Goal: Task Accomplishment & Management: Complete application form

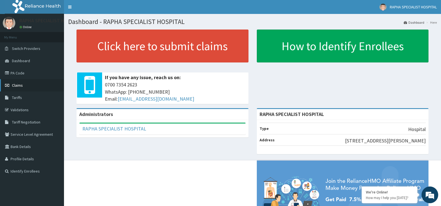
click at [14, 83] on span "Claims" at bounding box center [17, 85] width 11 height 5
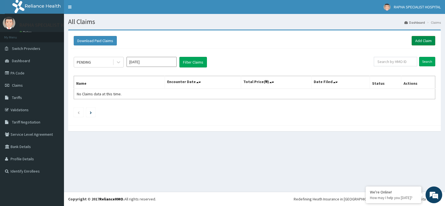
click at [423, 40] on link "Add Claim" at bounding box center [424, 40] width 24 height 9
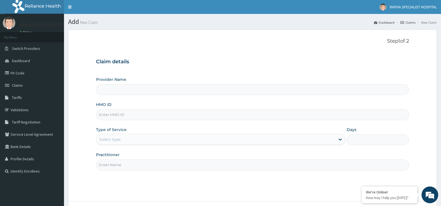
type input "RAPHA SPECIALIST HOSPITAL"
click at [272, 116] on input "HMO ID" at bounding box center [252, 114] width 313 height 11
type input "NTL/10047/B"
click at [141, 141] on div "Select type" at bounding box center [215, 139] width 239 height 9
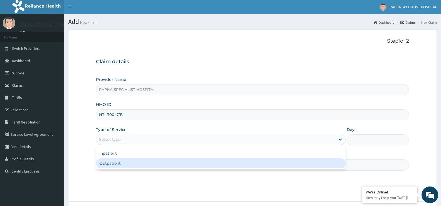
click at [144, 164] on div "Outpatient" at bounding box center [220, 163] width 249 height 10
type input "1"
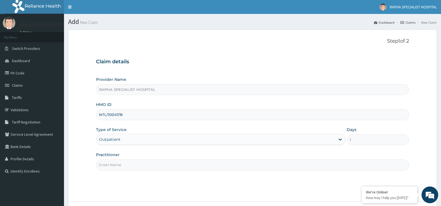
click at [146, 167] on input "Practitioner" at bounding box center [252, 164] width 313 height 11
type input "d"
type input "l"
type input "dr tabitha"
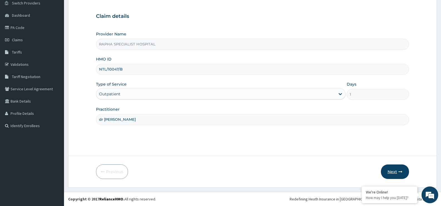
click at [393, 169] on button "Next" at bounding box center [395, 171] width 28 height 14
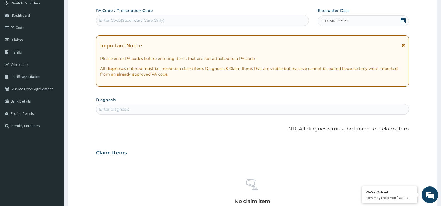
click at [260, 19] on div "Enter Code(Secondary Care Only)" at bounding box center [202, 20] width 212 height 9
type input "PA/8584CE"
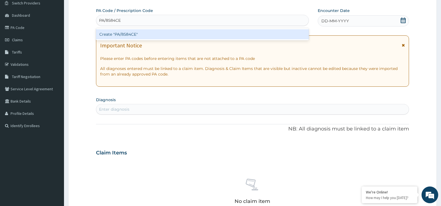
click at [252, 35] on div "Create "PA/8584CE"" at bounding box center [202, 34] width 213 height 10
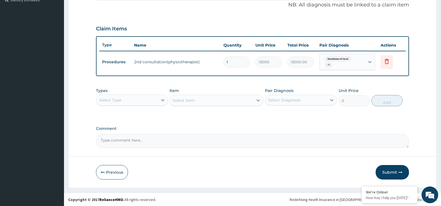
scroll to position [171, 0]
click at [391, 169] on button "Submit" at bounding box center [392, 171] width 33 height 14
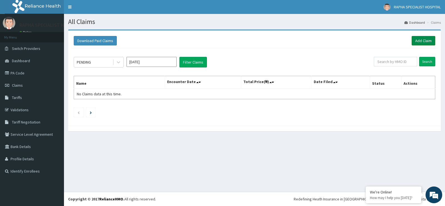
click at [422, 40] on link "Add Claim" at bounding box center [424, 40] width 24 height 9
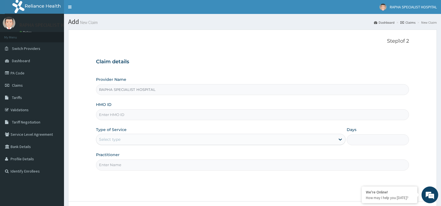
click at [226, 115] on input "HMO ID" at bounding box center [252, 114] width 313 height 11
type input "SKN/10197//A"
click at [149, 140] on div "Select type" at bounding box center [215, 139] width 239 height 9
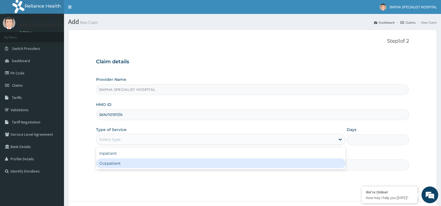
click at [148, 165] on div "Outpatient" at bounding box center [220, 163] width 249 height 10
type input "1"
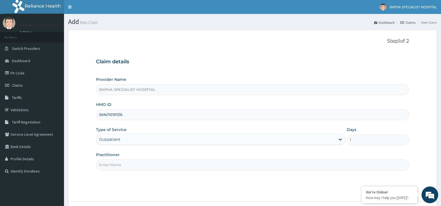
click at [148, 164] on input "Practitioner" at bounding box center [252, 164] width 313 height 11
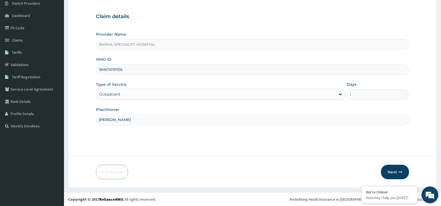
scroll to position [45, 0]
type input "dr samuel"
click at [391, 171] on button "Next" at bounding box center [395, 171] width 28 height 14
type input "SKN/10197/A"
click at [393, 171] on button "Next" at bounding box center [395, 171] width 28 height 14
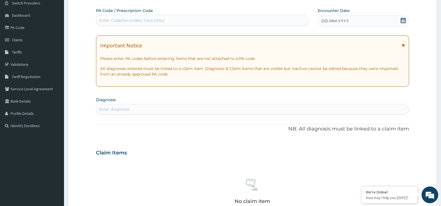
click at [179, 20] on div "Enter Code(Secondary Care Only)" at bounding box center [202, 20] width 212 height 9
type input "PA/6109CA"
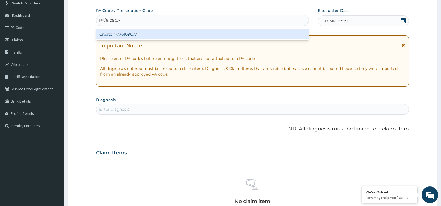
click at [186, 33] on div "Create "PA/6109CA"" at bounding box center [202, 34] width 213 height 10
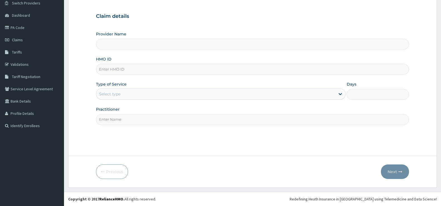
type input "RAPHA SPECIALIST HOSPITAL"
click at [134, 70] on input "HMO ID" at bounding box center [252, 69] width 313 height 11
type input "SKN/10197/A"
click at [129, 92] on div "Select type" at bounding box center [215, 93] width 239 height 9
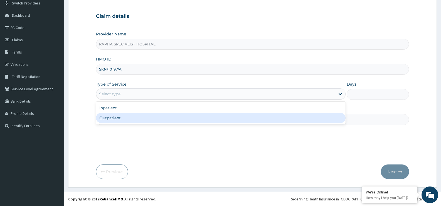
click at [131, 119] on div "Outpatient" at bounding box center [220, 118] width 249 height 10
type input "1"
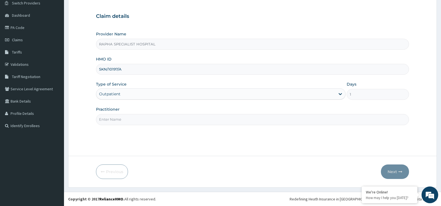
click at [131, 119] on input "Practitioner" at bounding box center [252, 119] width 313 height 11
type input "[PERSON_NAME]"
click at [392, 170] on button "Next" at bounding box center [395, 171] width 28 height 14
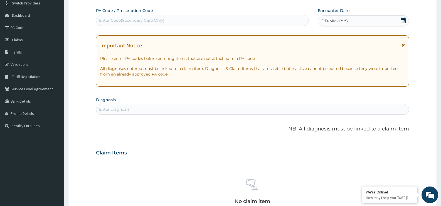
click at [180, 21] on div "Enter Code(Secondary Care Only)" at bounding box center [202, 20] width 212 height 9
type input "PA/6109CA"
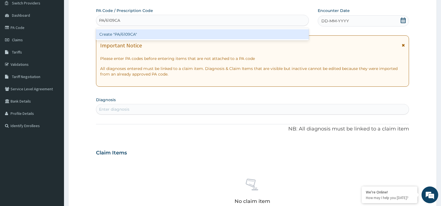
click at [176, 35] on div "Create "PA/6109CA"" at bounding box center [202, 34] width 213 height 10
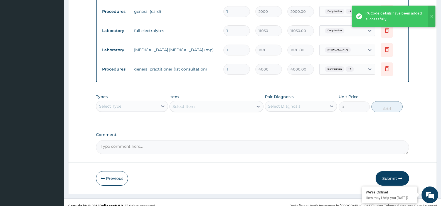
scroll to position [342, 0]
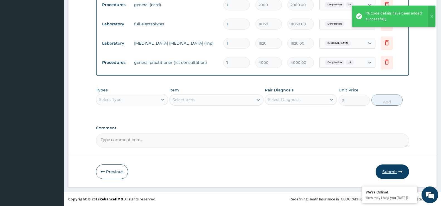
click at [391, 169] on button "Submit" at bounding box center [392, 171] width 33 height 14
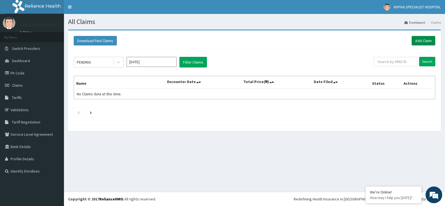
click at [426, 41] on link "Add Claim" at bounding box center [424, 40] width 24 height 9
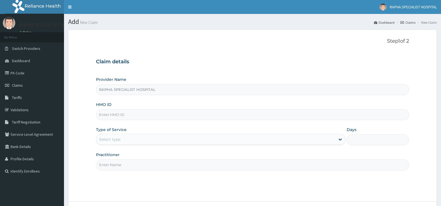
type input "RAPHA SPECIALIST HOSPITAL"
click at [208, 116] on input "HMO ID" at bounding box center [252, 114] width 313 height 11
type input "tlf/10130/b"
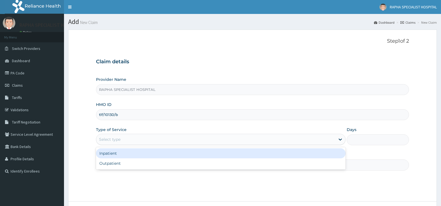
click at [212, 142] on div "Select type" at bounding box center [215, 139] width 239 height 9
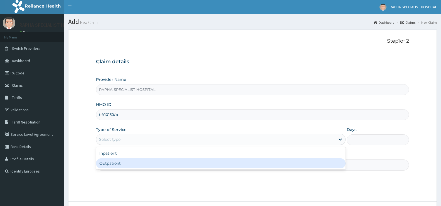
click at [205, 164] on div "Outpatient" at bounding box center [220, 163] width 249 height 10
type input "1"
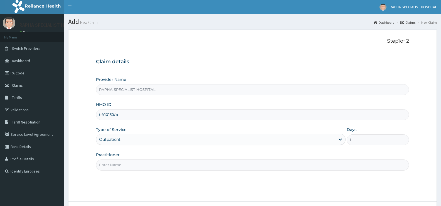
click at [205, 162] on input "Practitioner" at bounding box center [252, 164] width 313 height 11
type input "[PERSON_NAME]"
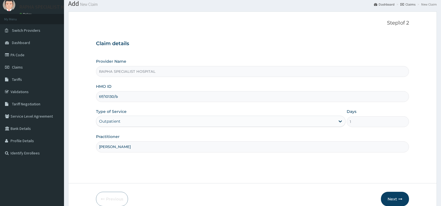
scroll to position [45, 0]
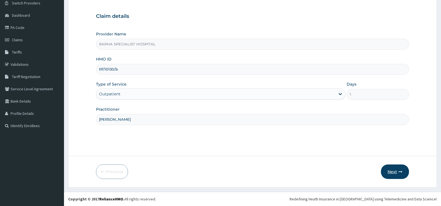
click at [391, 171] on button "Next" at bounding box center [395, 171] width 28 height 14
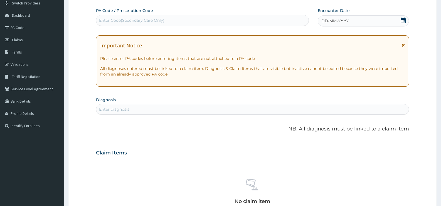
click at [248, 15] on div "Enter Code(Secondary Care Only)" at bounding box center [202, 20] width 213 height 11
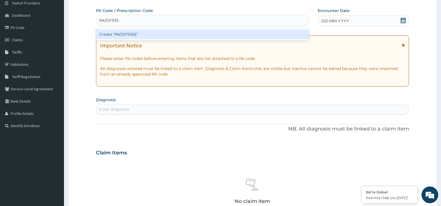
type input "PA/DF935E"
click at [216, 32] on div "Create "PA/DF935E"" at bounding box center [202, 34] width 213 height 10
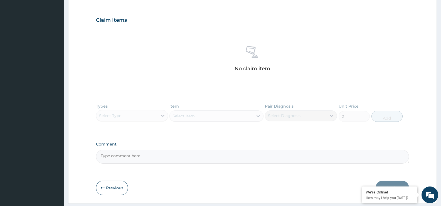
scroll to position [199, 0]
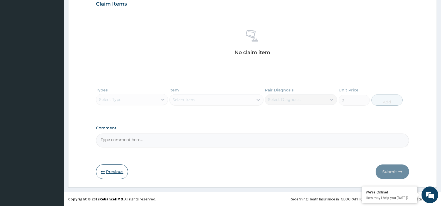
click at [115, 170] on button "Previous" at bounding box center [112, 171] width 32 height 14
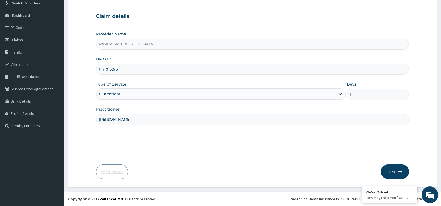
scroll to position [45, 0]
click at [114, 70] on input "tlf/10130/b" at bounding box center [252, 69] width 313 height 11
type input "tlf/10132/b"
click at [394, 168] on button "Next" at bounding box center [395, 171] width 28 height 14
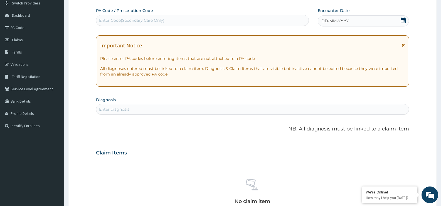
click at [208, 20] on div "Enter Code(Secondary Care Only)" at bounding box center [202, 20] width 212 height 9
type input "PA/DF935E"
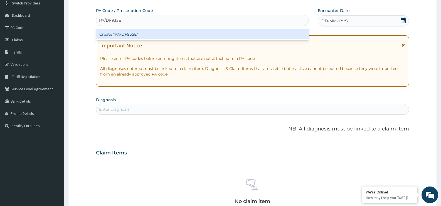
click at [205, 36] on div "Create "PA/DF935E"" at bounding box center [202, 34] width 213 height 10
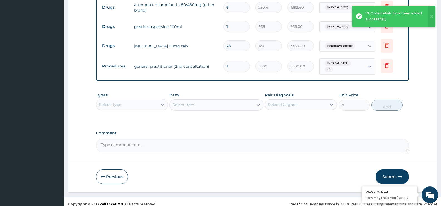
scroll to position [304, 0]
click at [393, 170] on button "Submit" at bounding box center [392, 176] width 33 height 14
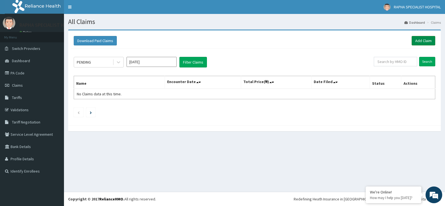
click at [427, 41] on link "Add Claim" at bounding box center [424, 40] width 24 height 9
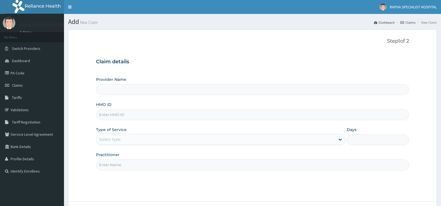
type input "RAPHA SPECIALIST HOSPITAL"
click at [240, 114] on input "HMO ID" at bounding box center [252, 114] width 313 height 11
type input "TLF/10132/B"
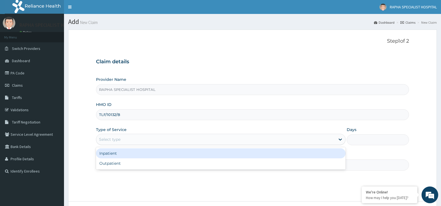
click at [155, 142] on div "Select type" at bounding box center [215, 139] width 239 height 9
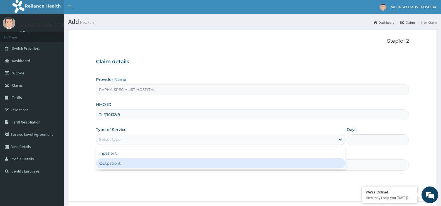
click at [157, 164] on div "Outpatient" at bounding box center [220, 163] width 249 height 10
type input "1"
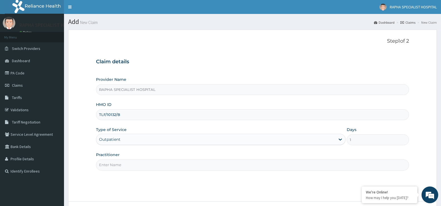
click at [235, 163] on input "Practitioner" at bounding box center [252, 164] width 313 height 11
type input "DR SAMUEL"
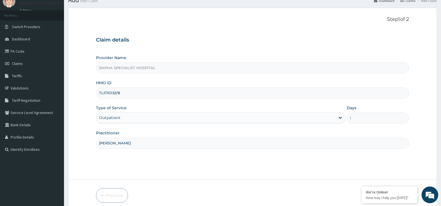
scroll to position [45, 0]
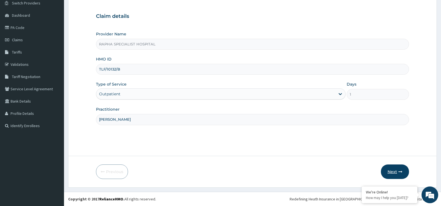
click at [394, 171] on button "Next" at bounding box center [395, 171] width 28 height 14
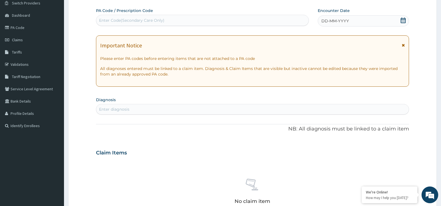
click at [178, 20] on div "Enter Code(Secondary Care Only)" at bounding box center [202, 20] width 212 height 9
type input "PA/DF935E"
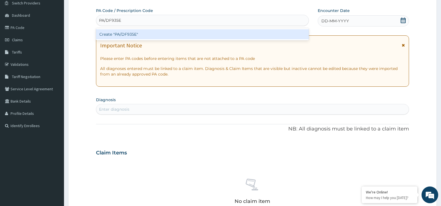
click at [181, 35] on div "Create "PA/DF935E"" at bounding box center [202, 34] width 213 height 10
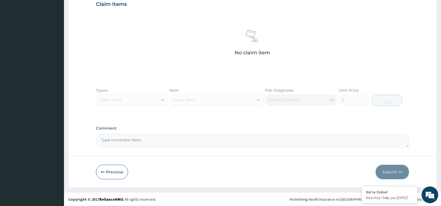
scroll to position [199, 0]
click at [118, 169] on button "Previous" at bounding box center [112, 171] width 32 height 14
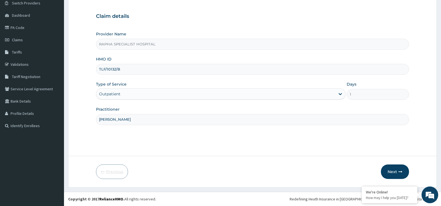
scroll to position [45, 0]
click at [124, 70] on input "TLF/10132/B" at bounding box center [252, 69] width 313 height 11
type input "TLF/10132/B"
click at [394, 170] on button "Next" at bounding box center [395, 171] width 28 height 14
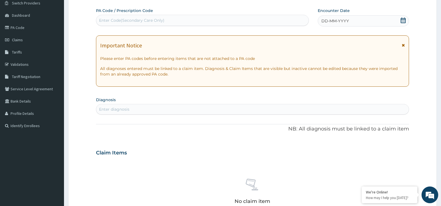
click at [231, 20] on div "Enter Code(Secondary Care Only)" at bounding box center [202, 20] width 212 height 9
type input "PA/DF935E"
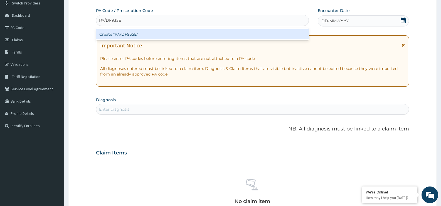
click at [229, 33] on div "Create "PA/DF935E"" at bounding box center [202, 34] width 213 height 10
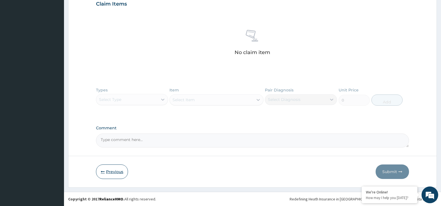
click at [117, 169] on button "Previous" at bounding box center [112, 171] width 32 height 14
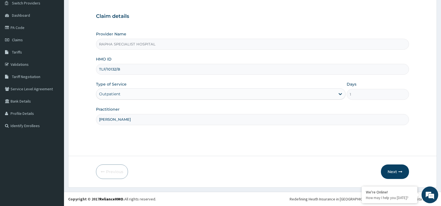
click at [146, 69] on input "TLF/10132/B" at bounding box center [252, 69] width 313 height 11
click at [108, 69] on input "TLF/1npm/10090/b" at bounding box center [252, 69] width 313 height 11
type input "npm/10090/b"
click at [391, 171] on button "Next" at bounding box center [395, 171] width 28 height 14
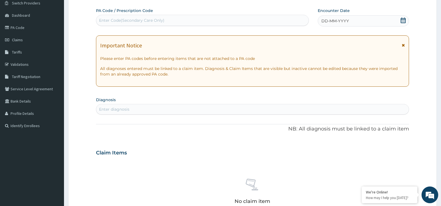
click at [182, 21] on div "Enter Code(Secondary Care Only)" at bounding box center [202, 20] width 212 height 9
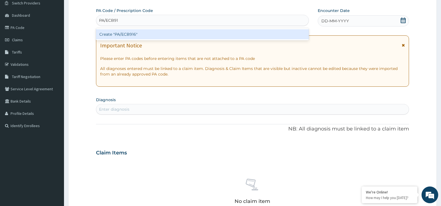
type input "PA/ECB916"
click at [137, 37] on div "Create "PA/ECB916"" at bounding box center [202, 34] width 213 height 10
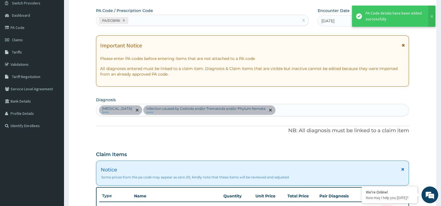
scroll to position [206, 0]
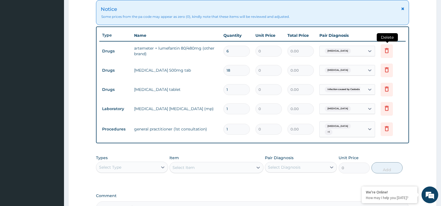
click at [386, 51] on icon at bounding box center [386, 50] width 7 height 7
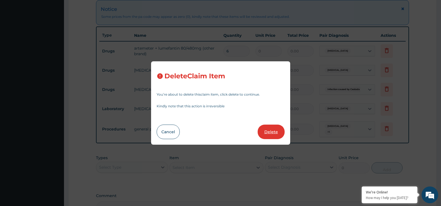
click at [269, 128] on button "Delete" at bounding box center [271, 131] width 27 height 14
type input "18"
type input "1"
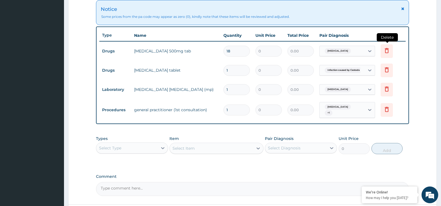
click at [385, 53] on icon at bounding box center [386, 50] width 7 height 7
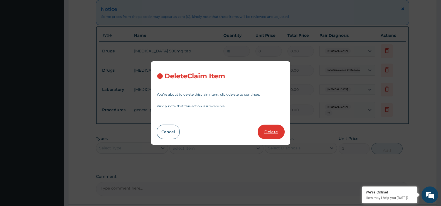
click at [278, 131] on button "Delete" at bounding box center [271, 131] width 27 height 14
type input "1"
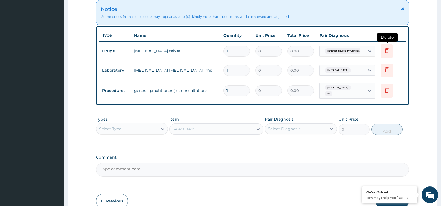
click at [390, 53] on icon at bounding box center [386, 50] width 7 height 7
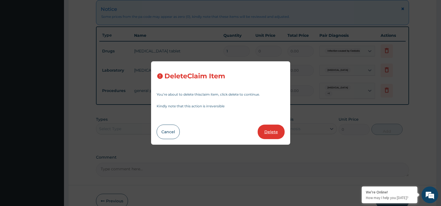
click at [274, 130] on button "Delete" at bounding box center [271, 131] width 27 height 14
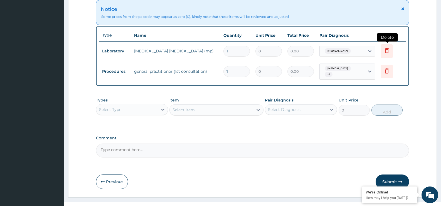
click at [386, 50] on icon at bounding box center [386, 50] width 7 height 7
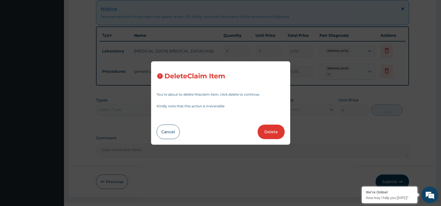
drag, startPoint x: 277, startPoint y: 131, endPoint x: 283, endPoint y: 123, distance: 9.8
click at [277, 131] on button "Delete" at bounding box center [271, 131] width 27 height 14
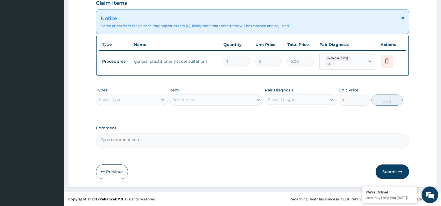
scroll to position [194, 0]
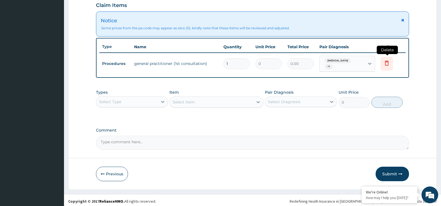
click at [390, 62] on icon at bounding box center [386, 63] width 7 height 7
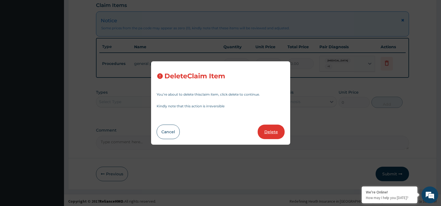
click at [275, 131] on button "Delete" at bounding box center [271, 131] width 27 height 14
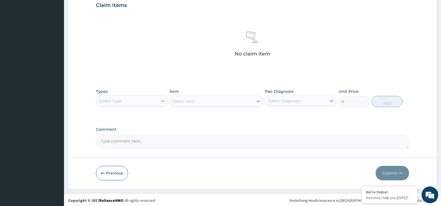
click at [159, 104] on div at bounding box center [163, 101] width 10 height 10
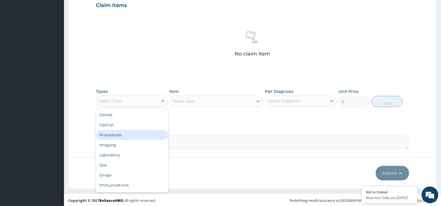
scroll to position [19, 0]
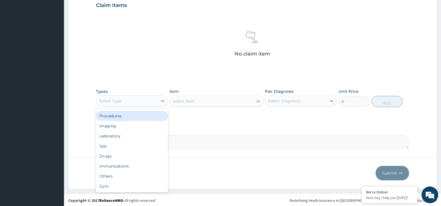
click at [149, 117] on div "Procedures" at bounding box center [132, 116] width 72 height 10
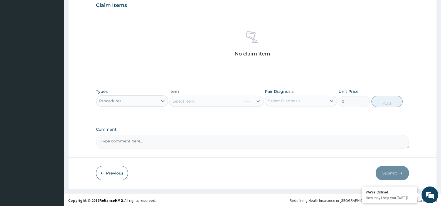
click at [196, 103] on div "Select Item" at bounding box center [216, 100] width 94 height 11
click at [249, 104] on div "Select Item" at bounding box center [211, 101] width 83 height 9
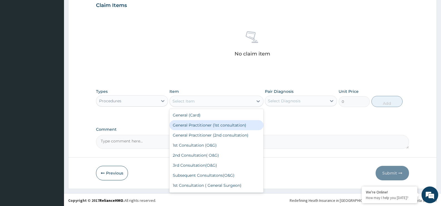
click at [242, 125] on div "General Practitioner (1st consultation)" at bounding box center [216, 125] width 94 height 10
type input "4000"
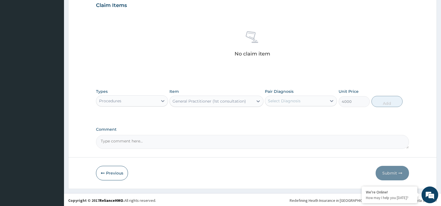
click at [297, 102] on div "Select Diagnosis" at bounding box center [284, 101] width 33 height 6
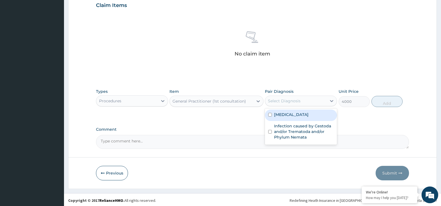
click at [300, 115] on div "Malaria" at bounding box center [301, 114] width 72 height 11
checkbox input "true"
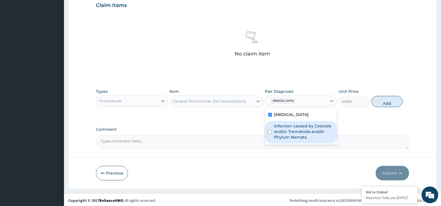
click at [268, 131] on div "Infection caused by Cestoda and/or Trematoda and/or Phylum Nemata" at bounding box center [301, 132] width 72 height 23
checkbox input "true"
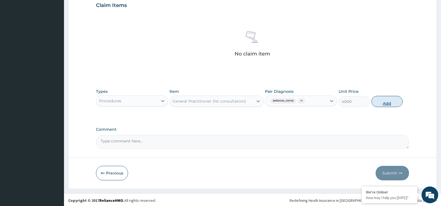
click at [382, 100] on button "Add" at bounding box center [386, 101] width 31 height 11
type input "0"
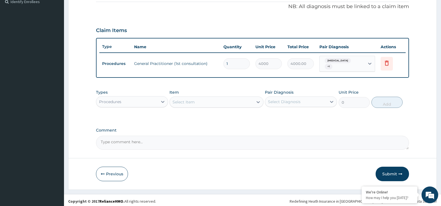
click at [134, 99] on div "Procedures" at bounding box center [126, 101] width 61 height 9
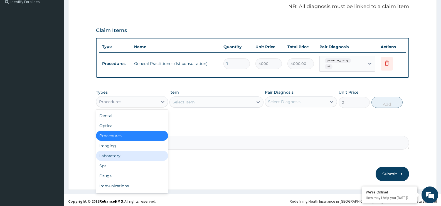
click at [142, 156] on div "Laboratory" at bounding box center [132, 156] width 72 height 10
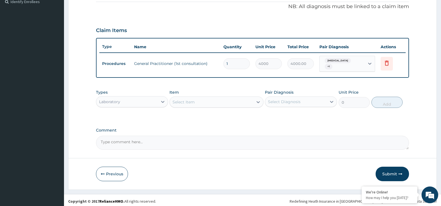
click at [222, 99] on div "Select Item" at bounding box center [211, 101] width 83 height 9
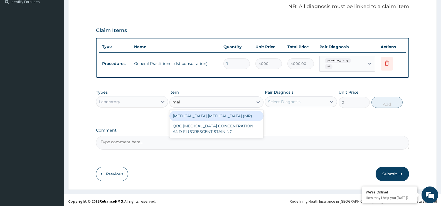
type input "mala"
click at [242, 113] on div "MALARIA PARASITE (MP)" at bounding box center [216, 116] width 94 height 10
type input "1820"
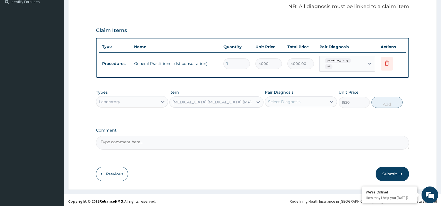
click at [286, 99] on div "Select Diagnosis" at bounding box center [284, 102] width 33 height 6
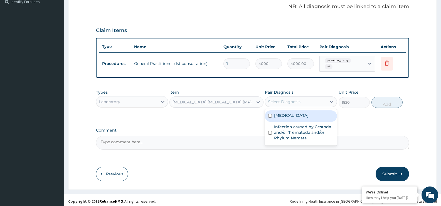
click at [288, 112] on label "Malaria" at bounding box center [291, 115] width 35 height 6
checkbox input "true"
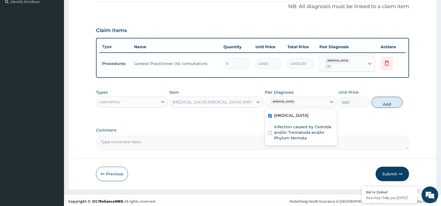
click at [390, 101] on button "Add" at bounding box center [386, 102] width 31 height 11
type input "0"
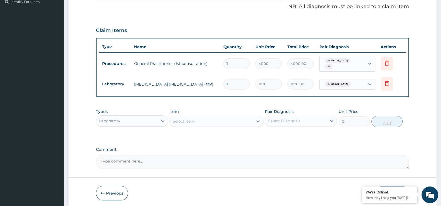
click at [141, 120] on div "Laboratory" at bounding box center [126, 120] width 61 height 9
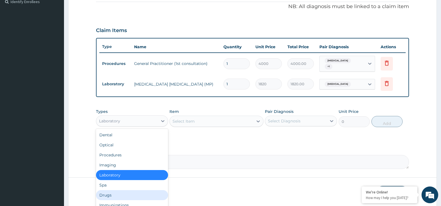
click at [139, 191] on div "Drugs" at bounding box center [132, 195] width 72 height 10
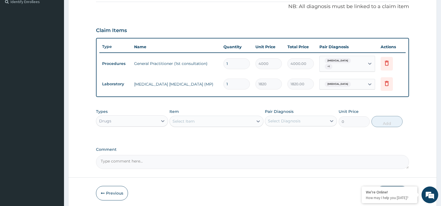
click at [224, 119] on div "Select Item" at bounding box center [211, 121] width 83 height 9
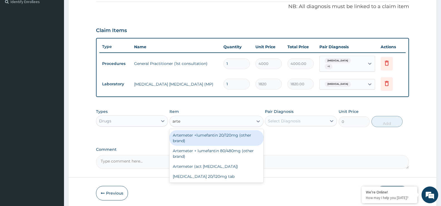
type input "artem"
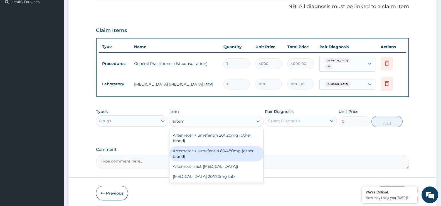
click at [243, 151] on div "Artemeter + lumefantin 80/480mg (other brand)" at bounding box center [216, 154] width 94 height 16
type input "230.4"
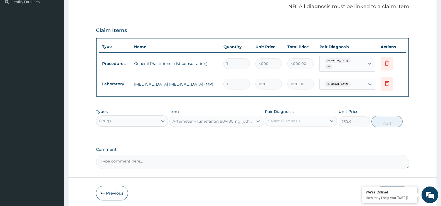
click at [292, 122] on div "Select Diagnosis" at bounding box center [295, 120] width 61 height 9
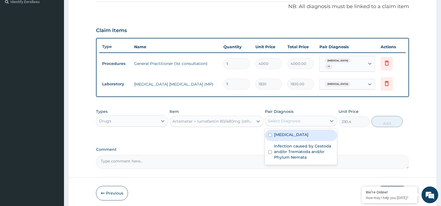
click at [294, 132] on div "Malaria" at bounding box center [301, 134] width 72 height 11
checkbox input "true"
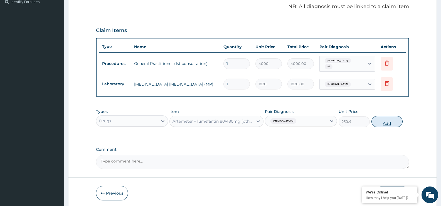
click at [384, 120] on button "Add" at bounding box center [386, 121] width 31 height 11
type input "0"
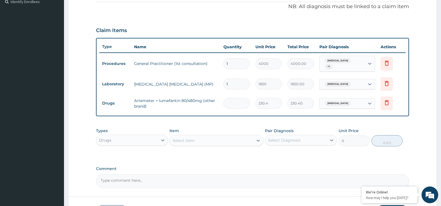
type input "0.00"
type input "6"
type input "1382.40"
type input "6"
click at [193, 138] on div "Select Item" at bounding box center [184, 140] width 22 height 6
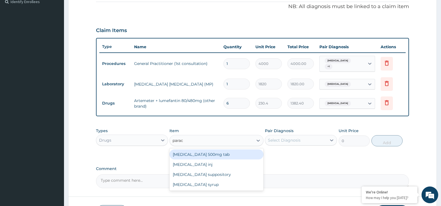
type input "parace"
click at [194, 150] on div "Paracetamol 500mg tab" at bounding box center [216, 154] width 94 height 10
type input "12"
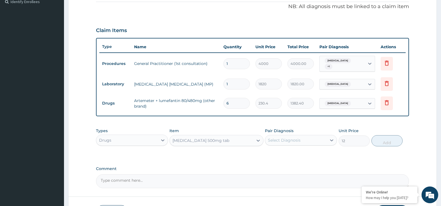
click at [279, 138] on div "Select Diagnosis" at bounding box center [284, 140] width 33 height 6
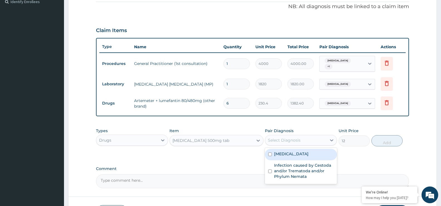
click at [285, 152] on label "Malaria" at bounding box center [291, 154] width 35 height 6
checkbox input "true"
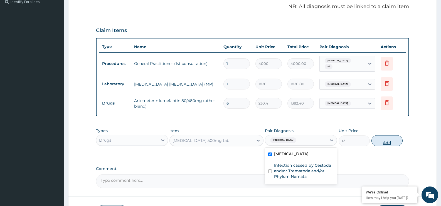
click at [382, 138] on button "Add" at bounding box center [386, 140] width 31 height 11
type input "0"
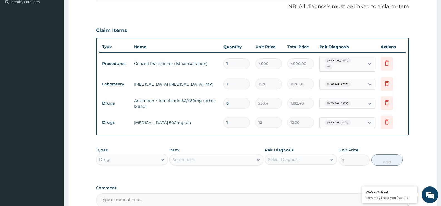
type input "18"
type input "216.00"
type input "18"
click at [191, 159] on div "Select Item" at bounding box center [184, 160] width 22 height 6
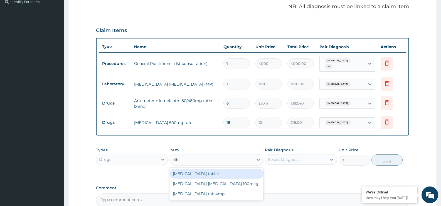
type input "alben"
click at [214, 173] on div "Albendazole tablet" at bounding box center [216, 173] width 94 height 10
type input "720"
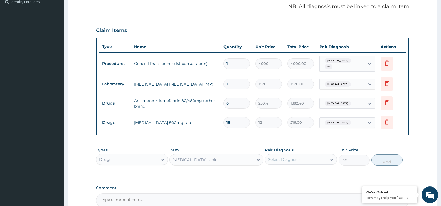
click at [287, 159] on div "Select Diagnosis" at bounding box center [284, 159] width 33 height 6
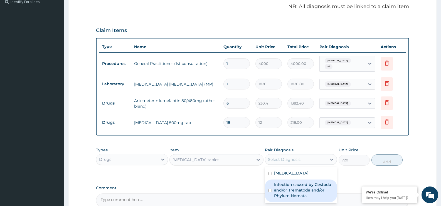
click at [296, 189] on label "Infection caused by Cestoda and/or Trematoda and/or Phylum Nemata" at bounding box center [304, 189] width 60 height 17
checkbox input "true"
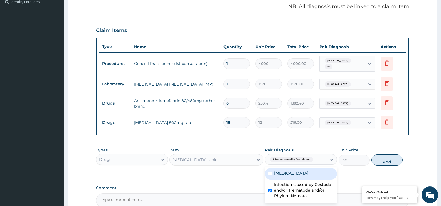
click at [388, 161] on button "Add" at bounding box center [386, 159] width 31 height 11
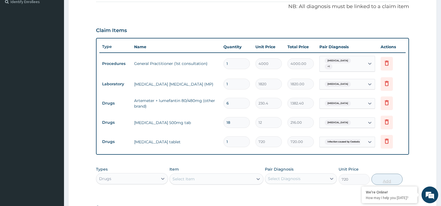
type input "0"
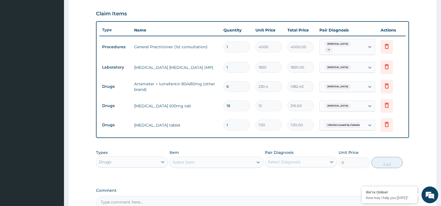
scroll to position [246, 0]
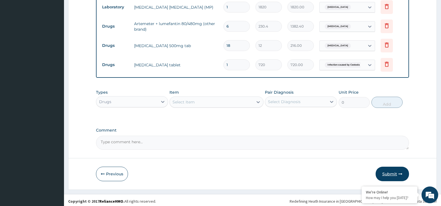
click at [385, 169] on button "Submit" at bounding box center [392, 173] width 33 height 14
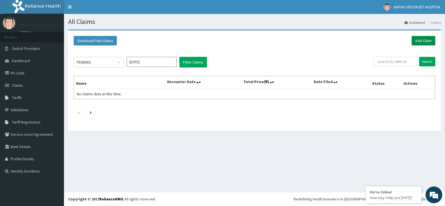
click at [428, 38] on link "Add Claim" at bounding box center [424, 40] width 24 height 9
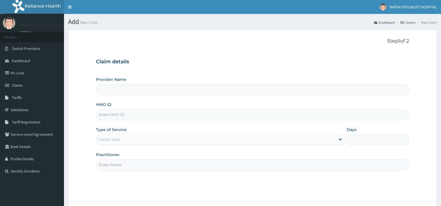
type input "RAPHA SPECIALIST HOSPITAL"
click at [320, 119] on input "HMO ID" at bounding box center [252, 114] width 313 height 11
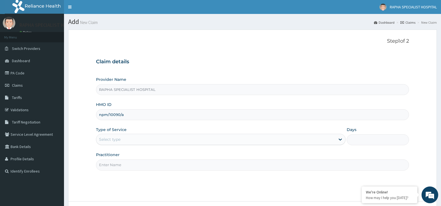
type input "NPM/10090/A"
click at [148, 140] on div "Select type" at bounding box center [215, 139] width 239 height 9
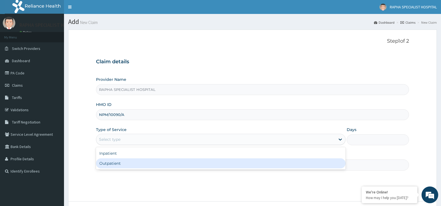
click at [151, 164] on div "Outpatient" at bounding box center [220, 163] width 249 height 10
type input "1"
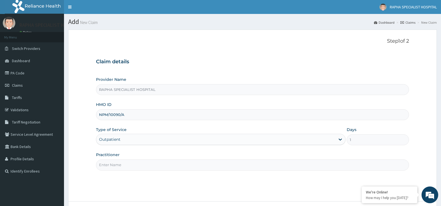
click at [151, 164] on input "Practitioner" at bounding box center [252, 164] width 313 height 11
type input "[PERSON_NAME]"
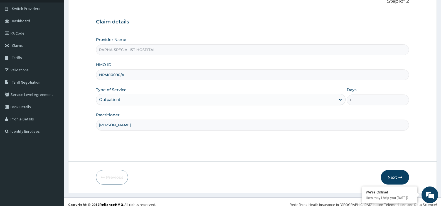
scroll to position [45, 0]
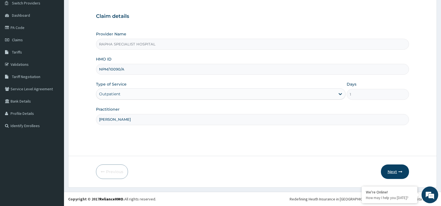
click at [393, 171] on button "Next" at bounding box center [395, 171] width 28 height 14
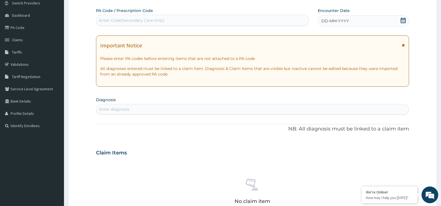
click at [182, 20] on div "Enter Code(Secondary Care Only)" at bounding box center [202, 20] width 212 height 9
type input "PA/DA2CCC"
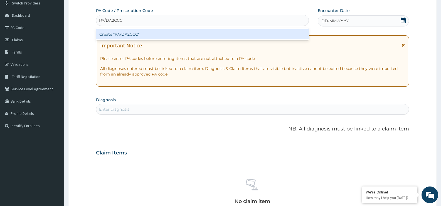
click at [190, 35] on div "Create "PA/DA2CCC"" at bounding box center [202, 34] width 213 height 10
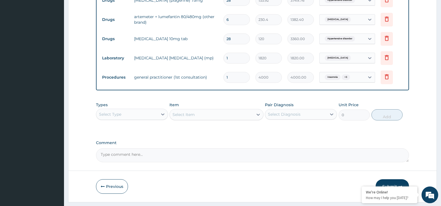
scroll to position [304, 0]
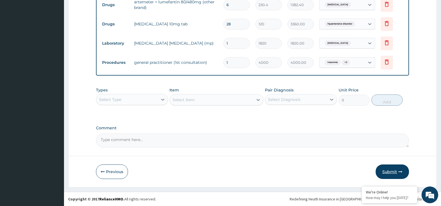
click at [392, 169] on button "Submit" at bounding box center [392, 171] width 33 height 14
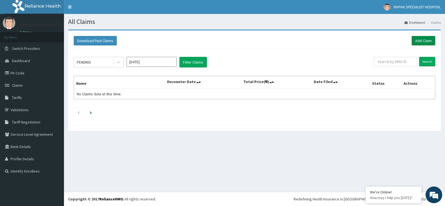
click at [421, 40] on link "Add Claim" at bounding box center [424, 40] width 24 height 9
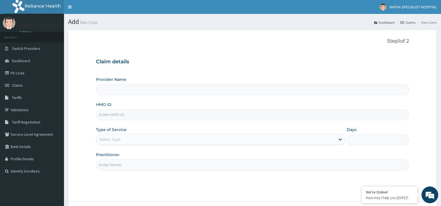
type input "RAPHA SPECIALIST HOSPITAL"
click at [285, 117] on input "HMO ID" at bounding box center [252, 114] width 313 height 11
type input "ifp/10172/a"
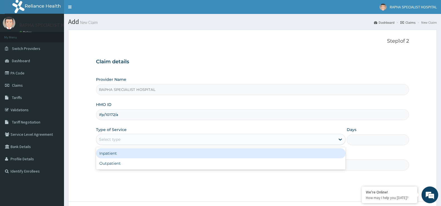
click at [146, 141] on div "Select type" at bounding box center [215, 139] width 239 height 9
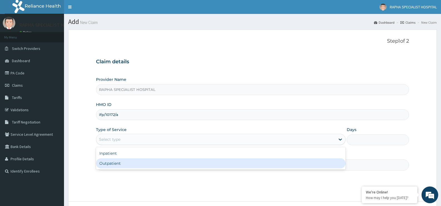
click at [152, 165] on div "Outpatient" at bounding box center [220, 163] width 249 height 10
type input "1"
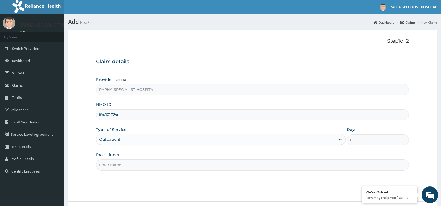
click at [152, 165] on input "Practitioner" at bounding box center [252, 164] width 313 height 11
type input "DR SAMUEL"
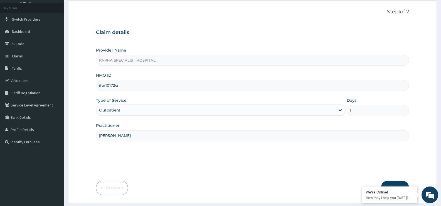
scroll to position [45, 0]
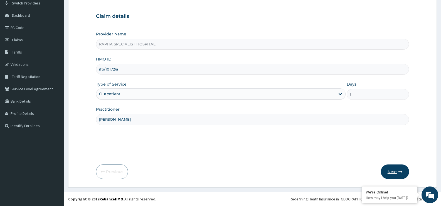
click at [390, 168] on button "Next" at bounding box center [395, 171] width 28 height 14
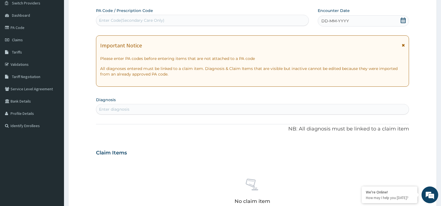
click at [190, 20] on div "Enter Code(Secondary Care Only)" at bounding box center [202, 20] width 212 height 9
type input "PA/EF8043"
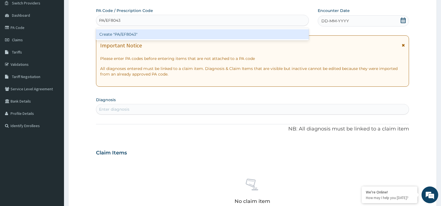
click at [164, 34] on div "Create "PA/EF8043"" at bounding box center [202, 34] width 213 height 10
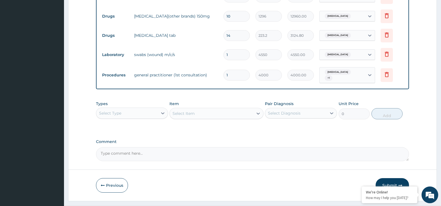
scroll to position [246, 0]
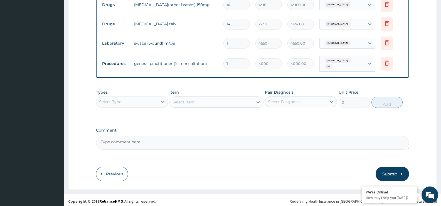
click at [387, 168] on button "Submit" at bounding box center [392, 173] width 33 height 14
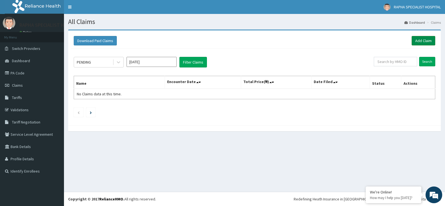
click at [422, 40] on link "Add Claim" at bounding box center [424, 40] width 24 height 9
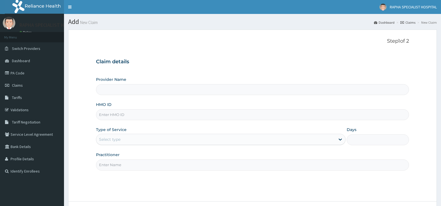
type input "RAPHA SPECIALIST HOSPITAL"
click at [223, 115] on input "HMO ID" at bounding box center [252, 114] width 313 height 11
type input "SSV/10037/C"
click at [139, 138] on div "Select type" at bounding box center [215, 139] width 239 height 9
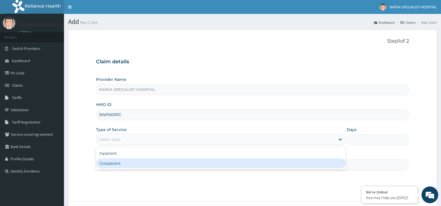
click at [149, 164] on div "Outpatient" at bounding box center [220, 163] width 249 height 10
type input "1"
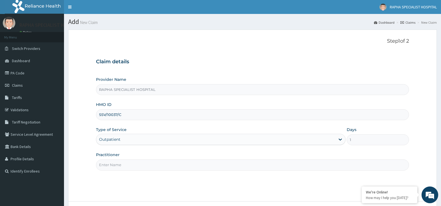
click at [149, 164] on input "Practitioner" at bounding box center [252, 164] width 313 height 11
type input "DR SAMUEL"
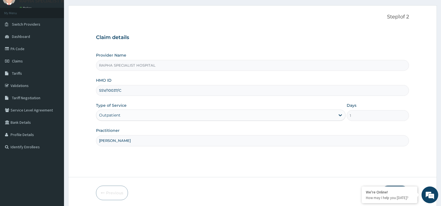
scroll to position [45, 0]
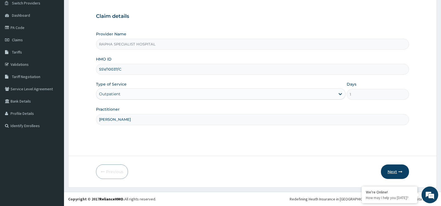
click at [394, 170] on button "Next" at bounding box center [395, 171] width 28 height 14
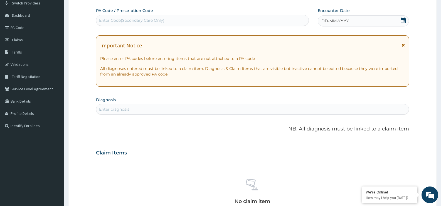
click at [225, 17] on div "Enter Code(Secondary Care Only)" at bounding box center [202, 20] width 212 height 9
type input "PA/451DA5"
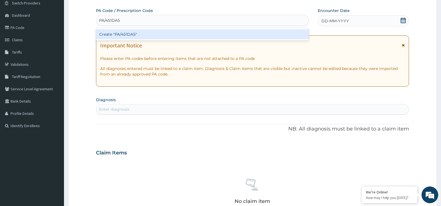
click at [197, 32] on div "Create "PA/451DA5"" at bounding box center [202, 34] width 213 height 10
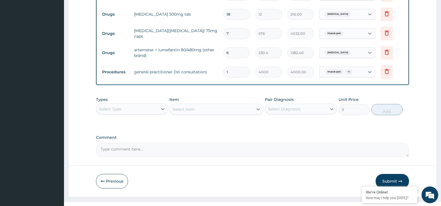
scroll to position [246, 0]
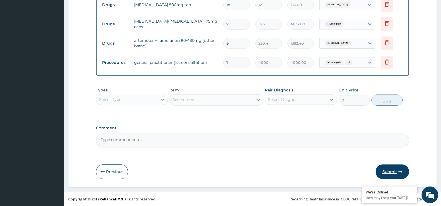
click at [390, 170] on button "Submit" at bounding box center [392, 171] width 33 height 14
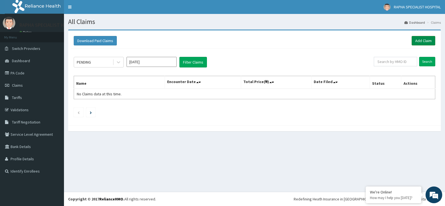
click at [426, 40] on link "Add Claim" at bounding box center [424, 40] width 24 height 9
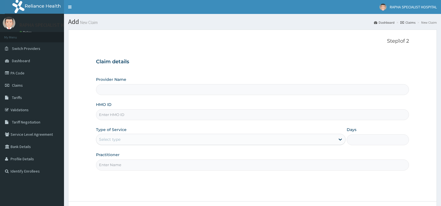
type input "RAPHA SPECIALIST HOSPITAL"
click at [296, 112] on input "HMO ID" at bounding box center [252, 114] width 313 height 11
type input "SSV/10037/B"
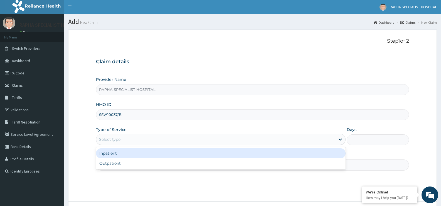
drag, startPoint x: 147, startPoint y: 137, endPoint x: 149, endPoint y: 134, distance: 3.4
click at [148, 137] on div "Select type" at bounding box center [215, 139] width 239 height 9
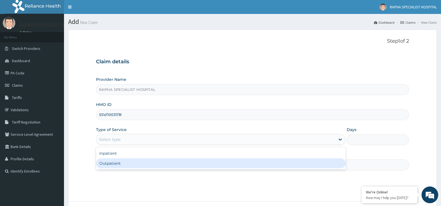
click at [142, 164] on div "Outpatient" at bounding box center [220, 163] width 249 height 10
type input "1"
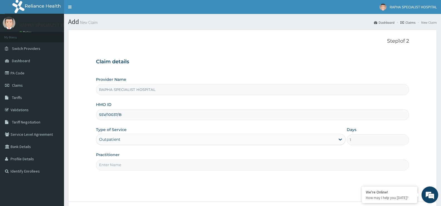
click at [142, 162] on input "Practitioner" at bounding box center [252, 164] width 313 height 11
type input "DR SAMUEL"
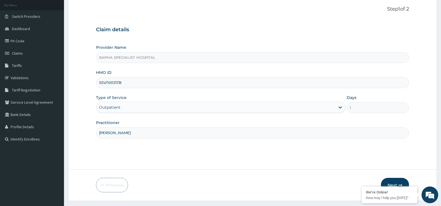
scroll to position [45, 0]
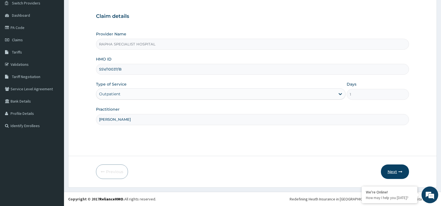
click at [391, 170] on button "Next" at bounding box center [395, 171] width 28 height 14
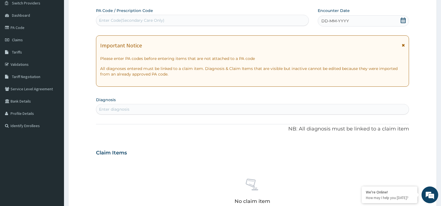
click at [203, 19] on div "Enter Code(Secondary Care Only)" at bounding box center [202, 20] width 212 height 9
type input "PA/F02B9A"
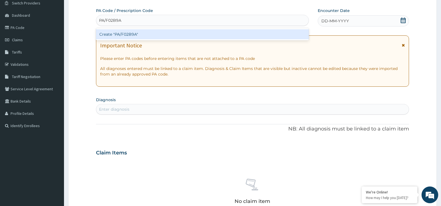
click at [199, 33] on div "Create "PA/F02B9A"" at bounding box center [202, 34] width 213 height 10
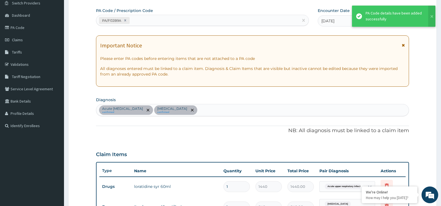
scroll to position [206, 0]
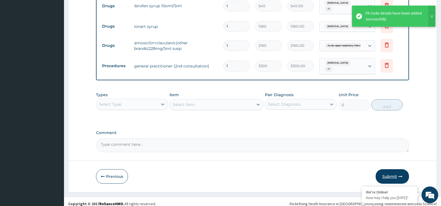
click at [386, 170] on button "Submit" at bounding box center [392, 176] width 33 height 14
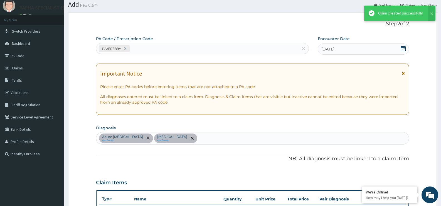
scroll to position [246, 0]
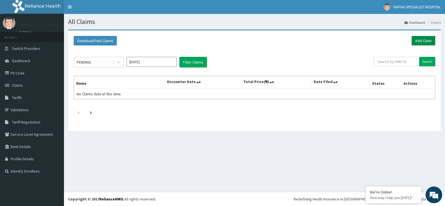
click at [425, 41] on link "Add Claim" at bounding box center [424, 40] width 24 height 9
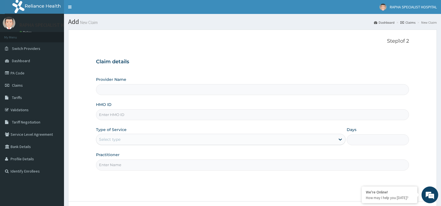
type input "RAPHA SPECIALIST HOSPITAL"
click at [234, 116] on input "HMO ID" at bounding box center [252, 114] width 313 height 11
type input "a"
type input "ENP/10880/F"
click at [148, 143] on div "Select type" at bounding box center [215, 139] width 239 height 9
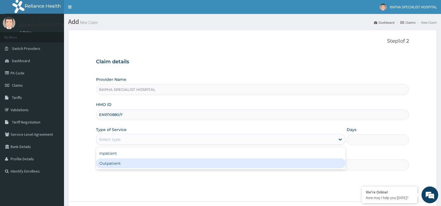
click at [148, 165] on div "Outpatient" at bounding box center [220, 163] width 249 height 10
type input "1"
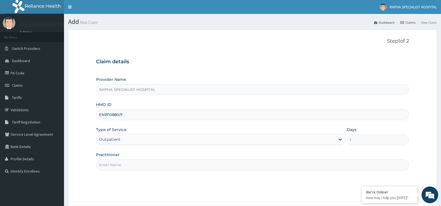
click at [150, 164] on input "Practitioner" at bounding box center [252, 164] width 313 height 11
type input "DR SAMUEL"
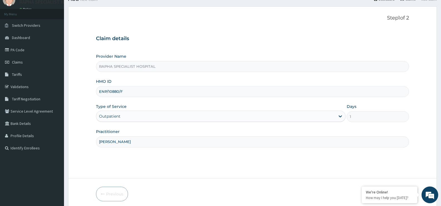
scroll to position [45, 0]
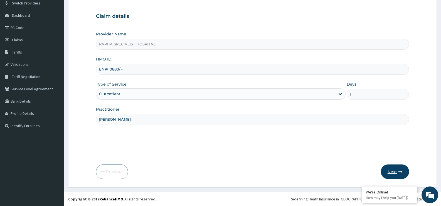
click at [392, 171] on button "Next" at bounding box center [395, 171] width 28 height 14
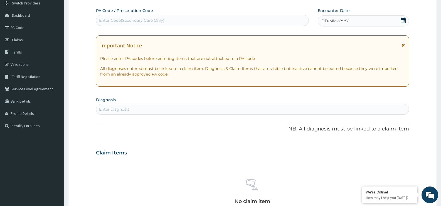
click at [200, 22] on div "Enter Code(Secondary Care Only)" at bounding box center [202, 20] width 212 height 9
type input "PA/464F14"
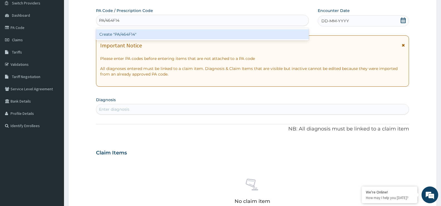
click at [177, 34] on div "Create "PA/464F14"" at bounding box center [202, 34] width 213 height 10
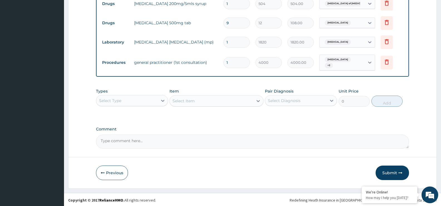
scroll to position [306, 0]
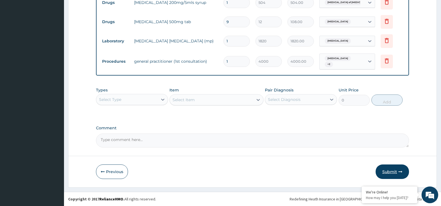
click at [396, 170] on button "Submit" at bounding box center [392, 171] width 33 height 14
